Goal: Navigation & Orientation: Find specific page/section

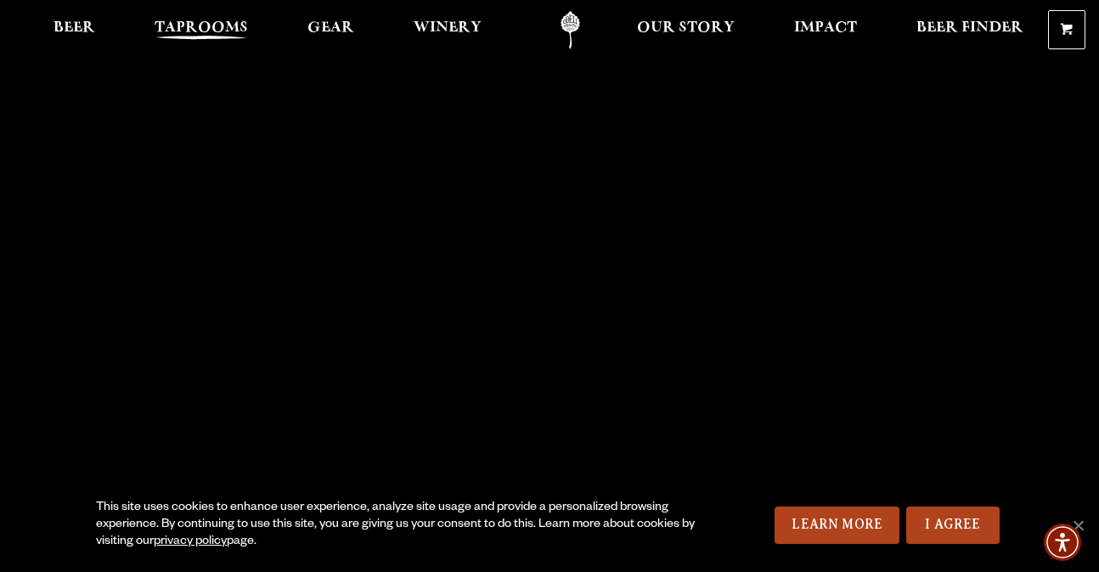
click at [221, 34] on span "Taprooms" at bounding box center [201, 28] width 93 height 14
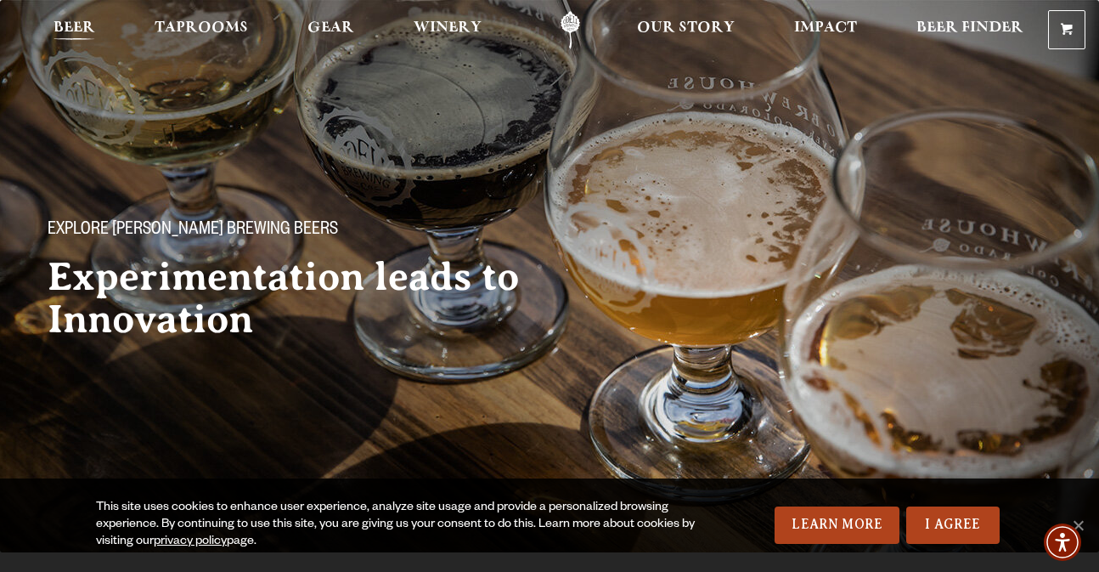
click at [68, 24] on span "Beer" at bounding box center [75, 28] width 42 height 14
click at [979, 534] on link "I Agree" at bounding box center [953, 524] width 93 height 37
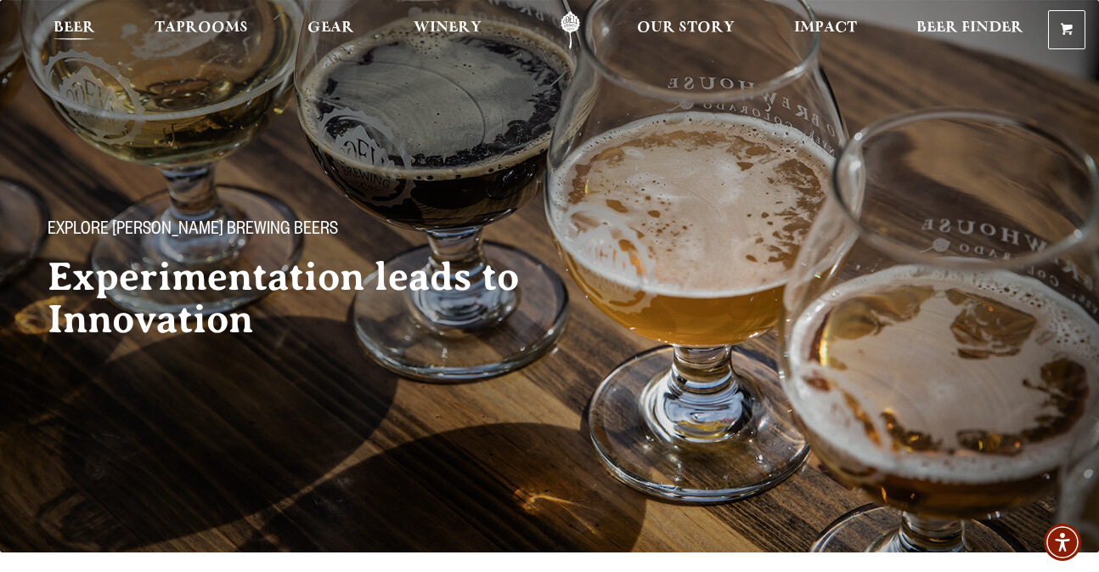
click at [76, 29] on span "Beer" at bounding box center [75, 28] width 42 height 14
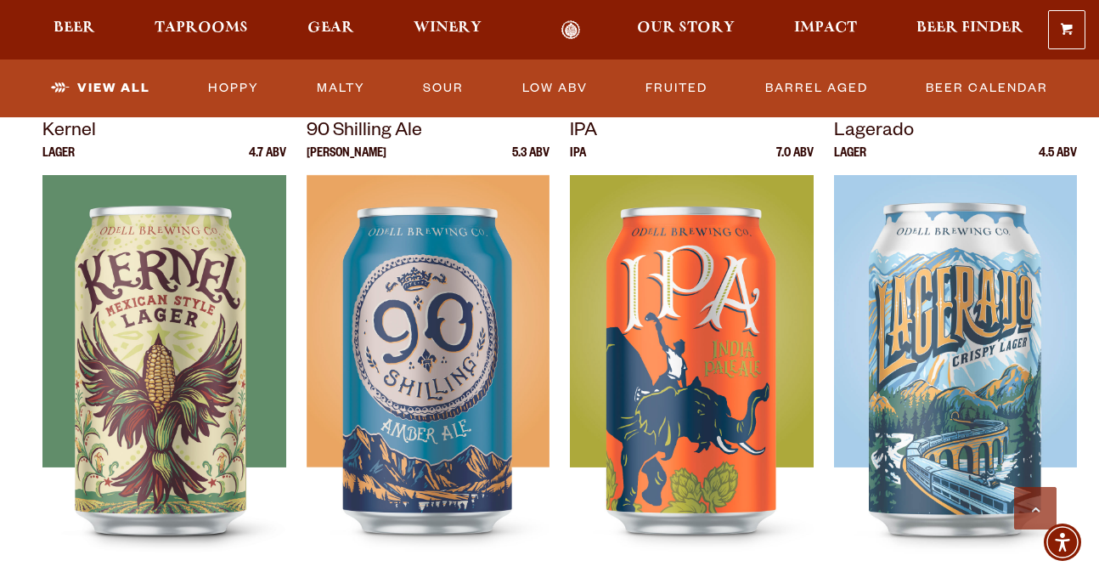
scroll to position [738, 0]
